Goal: Task Accomplishment & Management: Complete application form

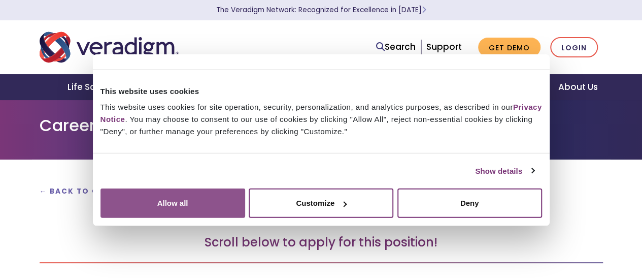
click at [245, 188] on button "Allow all" at bounding box center [172, 202] width 145 height 29
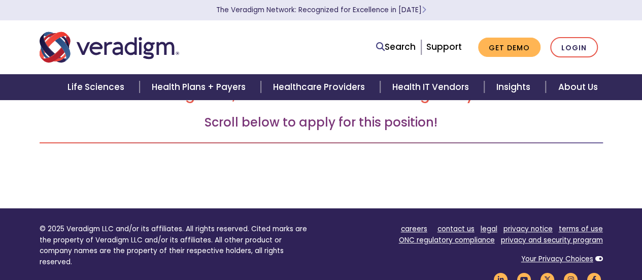
scroll to position [62, 0]
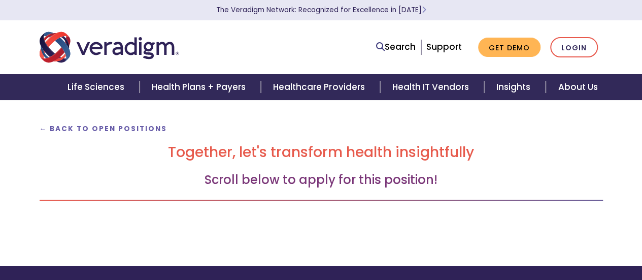
click at [306, 175] on h3 "Scroll below to apply for this position!" at bounding box center [321, 179] width 563 height 15
click at [245, 178] on h3 "Scroll below to apply for this position!" at bounding box center [321, 179] width 563 height 15
drag, startPoint x: 328, startPoint y: 179, endPoint x: 423, endPoint y: 190, distance: 95.5
click at [348, 182] on h3 "Scroll below to apply for this position!" at bounding box center [321, 179] width 563 height 15
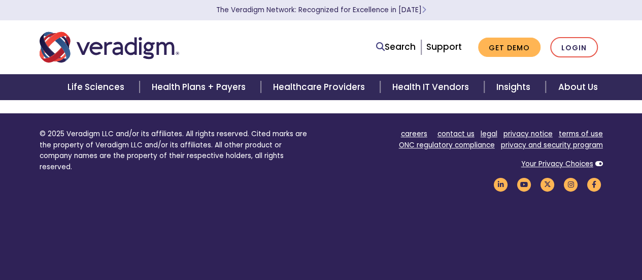
click at [425, 190] on div "careers contact us legal privacy notice terms of use ONC regulatory compliance …" at bounding box center [466, 163] width 274 height 71
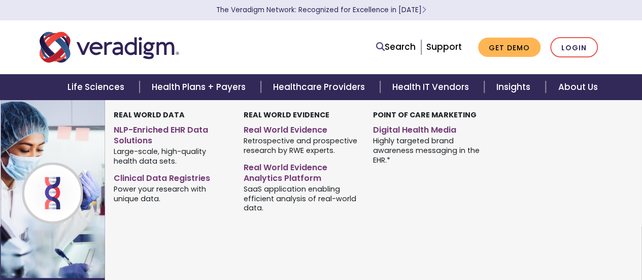
scroll to position [0, 0]
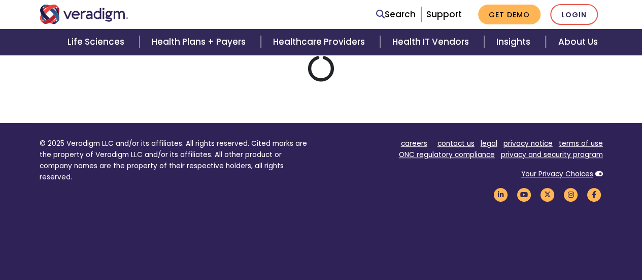
scroll to position [101, 0]
